Goal: Check status: Check status

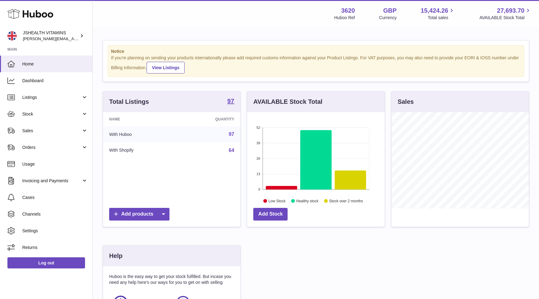
scroll to position [96, 138]
click at [56, 107] on link "Stock" at bounding box center [46, 114] width 92 height 17
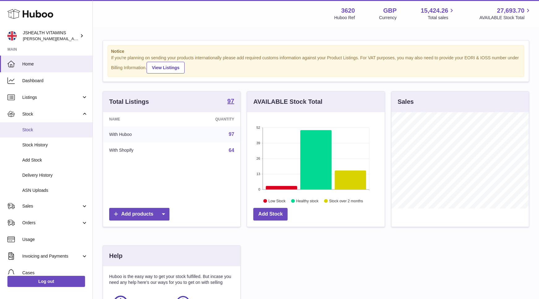
click at [36, 129] on span "Stock" at bounding box center [55, 130] width 66 height 6
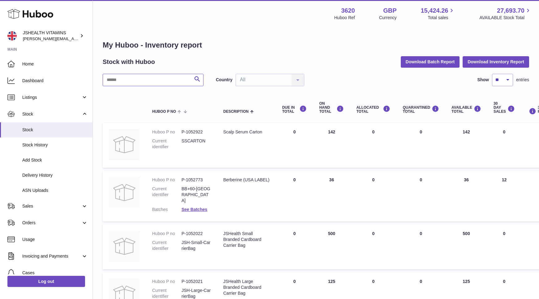
click at [149, 78] on input "text" at bounding box center [153, 80] width 101 height 12
click at [137, 77] on input "text" at bounding box center [153, 80] width 101 height 12
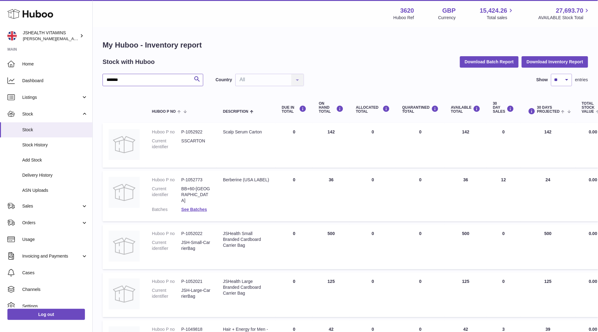
type input "*******"
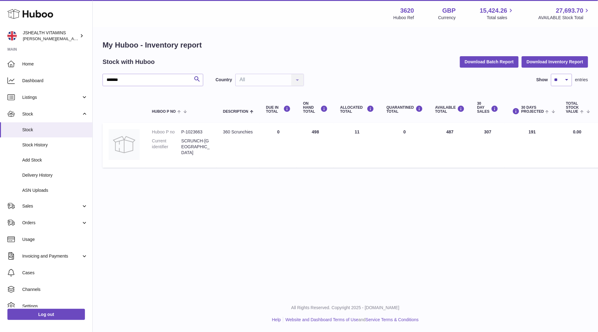
click at [449, 131] on td "AVAILABLE Total 487" at bounding box center [450, 145] width 42 height 45
copy td "487"
